Goal: Task Accomplishment & Management: Use online tool/utility

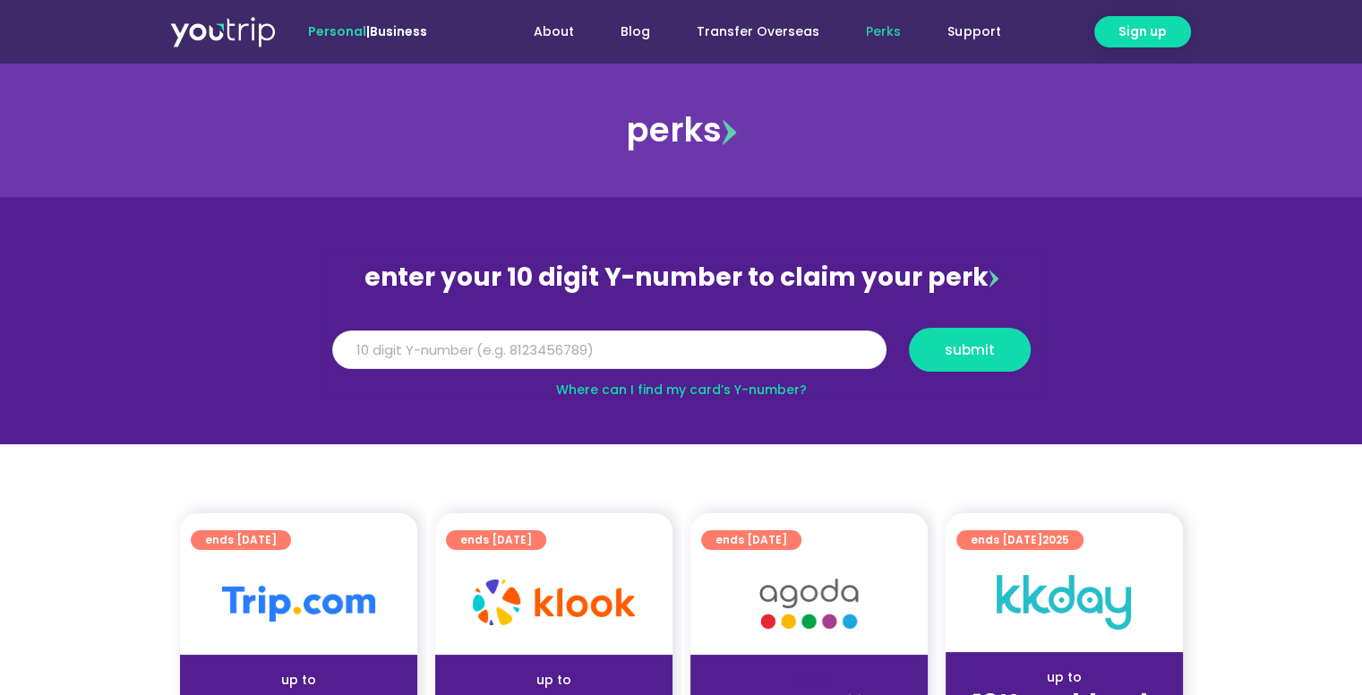
click at [634, 347] on input "Y Number" at bounding box center [609, 349] width 554 height 39
click at [410, 346] on input "Y Number" at bounding box center [609, 349] width 554 height 39
click at [638, 390] on link "Where can I find my card’s Y-number?" at bounding box center [681, 390] width 251 height 18
click at [430, 346] on input "Y Number" at bounding box center [609, 349] width 554 height 39
type input "8156336404"
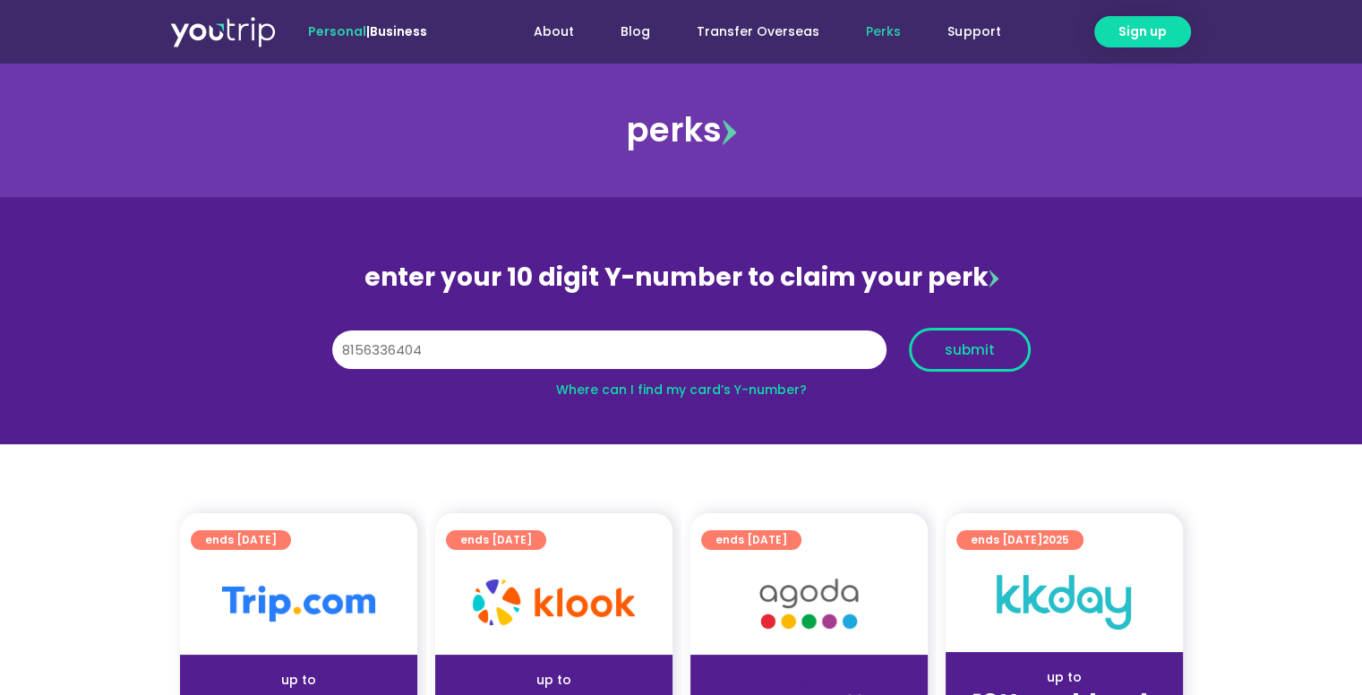
click at [947, 344] on span "submit" at bounding box center [970, 349] width 50 height 13
